Goal: Task Accomplishment & Management: Manage account settings

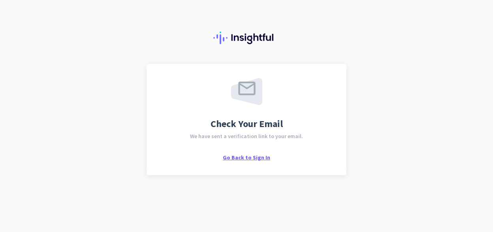
click at [263, 158] on span "Go Back to Sign In" at bounding box center [246, 157] width 47 height 7
click at [253, 158] on span "Go Back to Sign In" at bounding box center [246, 157] width 47 height 7
click at [253, 159] on span "Go Back to Sign In" at bounding box center [246, 157] width 47 height 7
